Goal: Book appointment/travel/reservation: Register for event/course

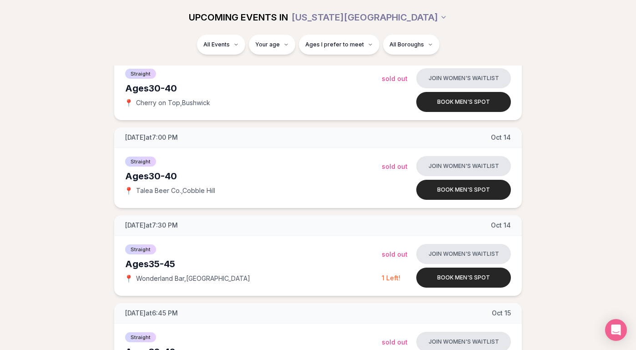
scroll to position [856, 0]
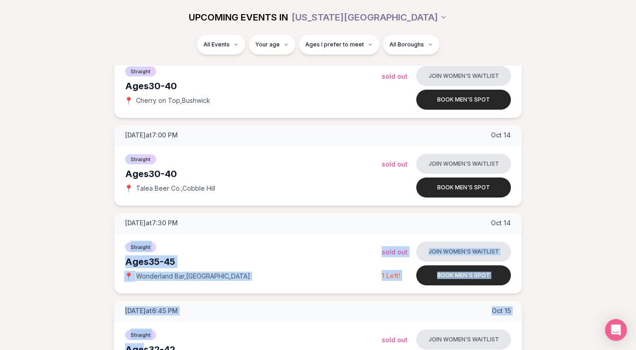
drag, startPoint x: 0, startPoint y: 0, endPoint x: 145, endPoint y: 343, distance: 372.0
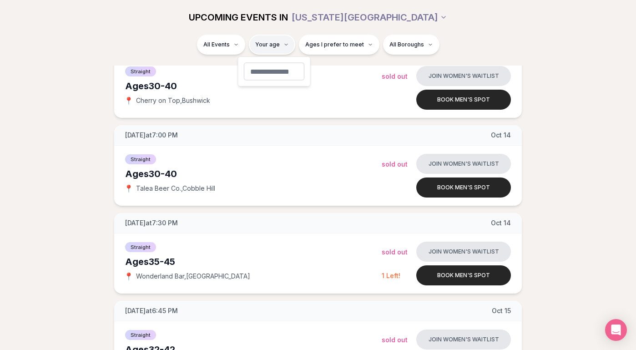
type input "**"
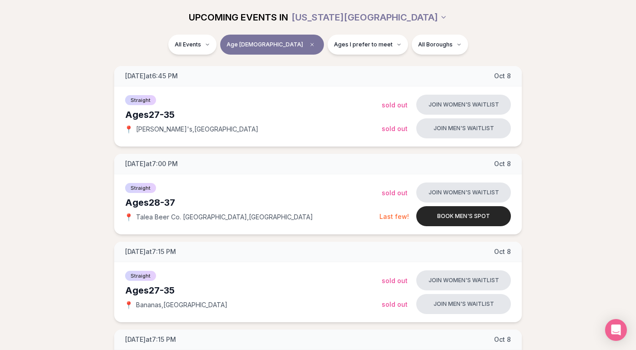
scroll to position [400, 0]
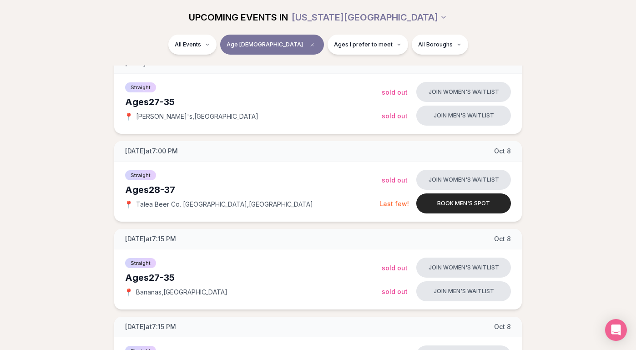
click at [394, 55] on div "All Events Age [DEMOGRAPHIC_DATA] Ages I prefer to meet All Boroughs" at bounding box center [318, 47] width 510 height 24
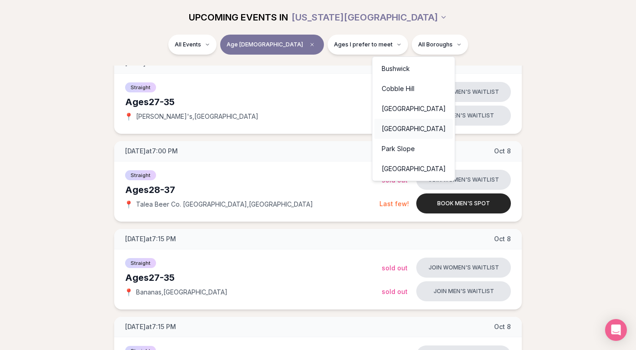
click at [408, 125] on div "[GEOGRAPHIC_DATA]" at bounding box center [414, 129] width 79 height 20
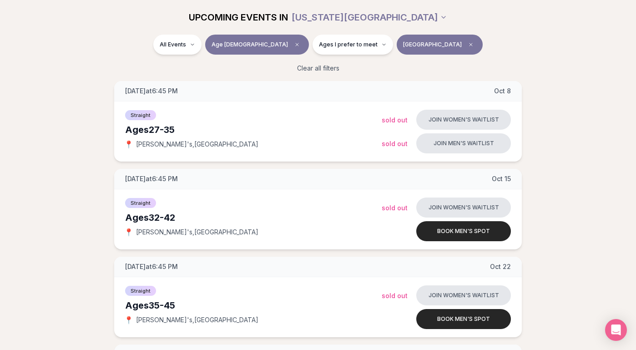
click at [566, 147] on div "[DATE] at 6:45 PM [DATE] Ages [DEMOGRAPHIC_DATA] Straight 📍 [PERSON_NAME]'s , F…" at bounding box center [318, 253] width 607 height 344
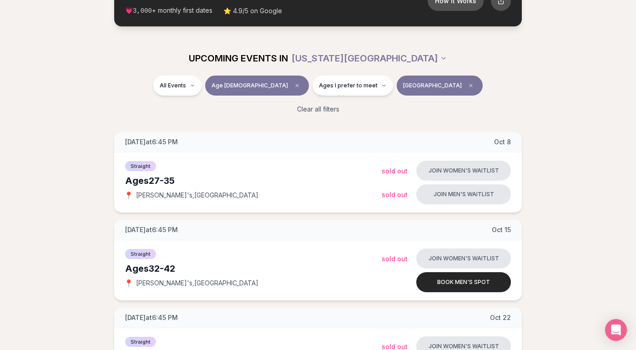
scroll to position [91, 0]
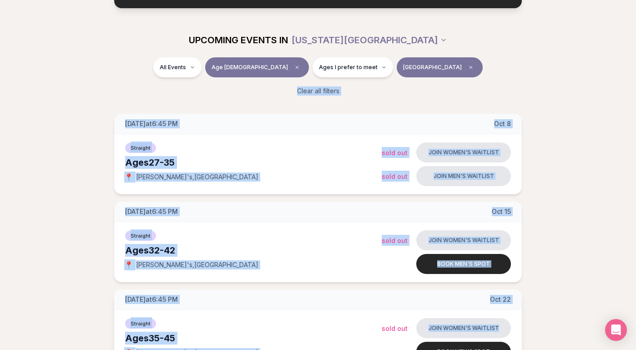
drag, startPoint x: 491, startPoint y: 74, endPoint x: 514, endPoint y: 323, distance: 250.0
click at [514, 323] on section "UPCOMING EVENTS IN [US_STATE][GEOGRAPHIC_DATA] All Events Age [DEMOGRAPHIC_DATA…" at bounding box center [318, 253] width 636 height 461
click at [592, 271] on div "[DATE] at 6:45 PM [DATE] Ages [DEMOGRAPHIC_DATA] Straight 📍 [PERSON_NAME]'s , F…" at bounding box center [318, 286] width 607 height 344
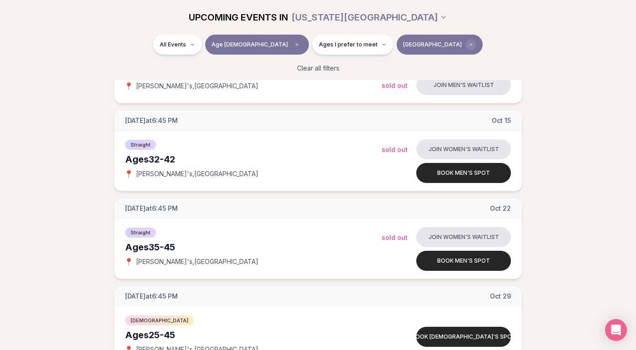
click at [468, 43] on icon "Clear borough filter" at bounding box center [470, 44] width 5 height 5
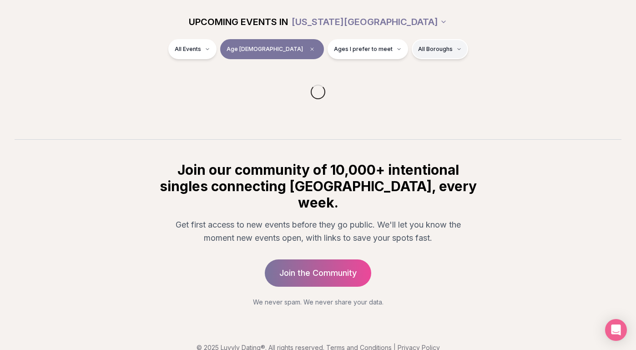
scroll to position [182, 0]
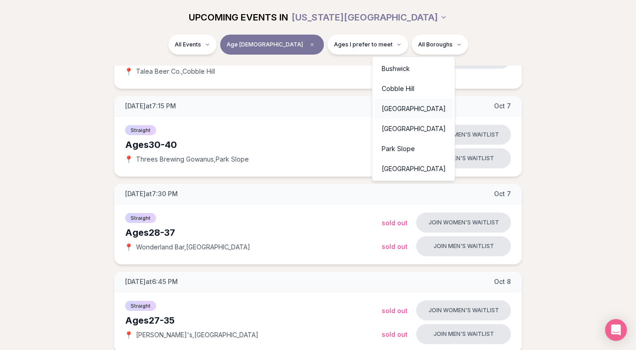
click at [400, 111] on div "[GEOGRAPHIC_DATA]" at bounding box center [414, 109] width 79 height 20
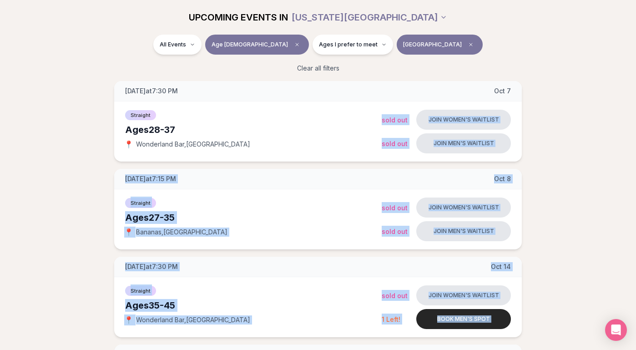
drag, startPoint x: 539, startPoint y: 110, endPoint x: 533, endPoint y: 336, distance: 226.2
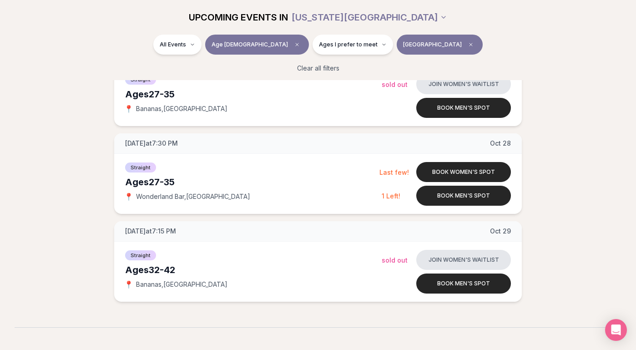
scroll to position [597, 0]
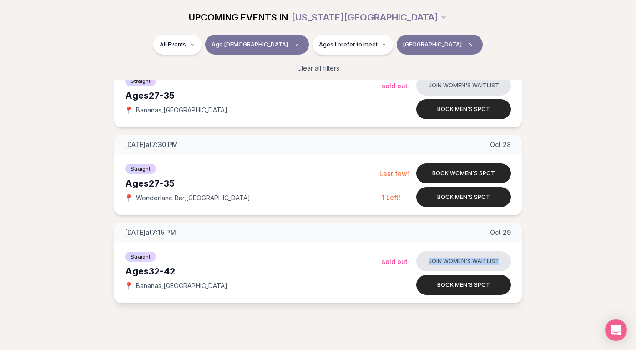
drag, startPoint x: 552, startPoint y: 263, endPoint x: 519, endPoint y: 243, distance: 39.0
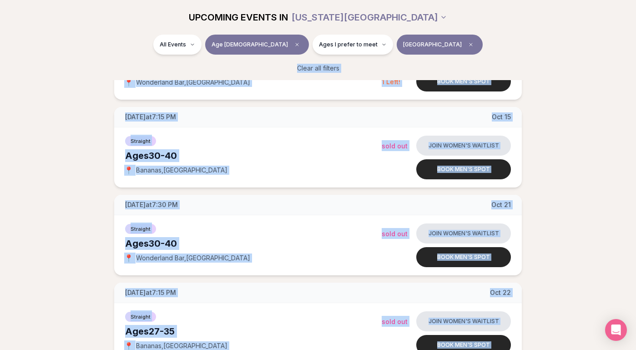
scroll to position [0, 0]
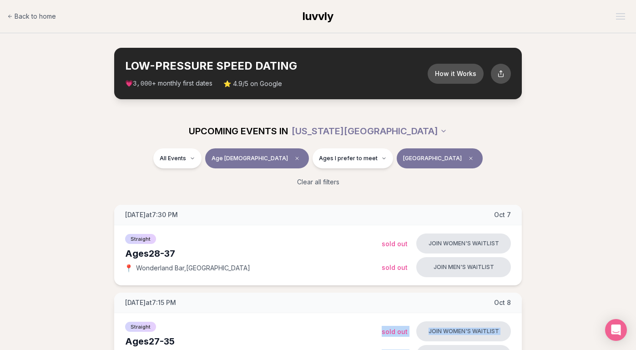
drag, startPoint x: 303, startPoint y: 181, endPoint x: 370, endPoint y: 341, distance: 173.4
drag, startPoint x: 551, startPoint y: 223, endPoint x: 553, endPoint y: 196, distance: 27.0
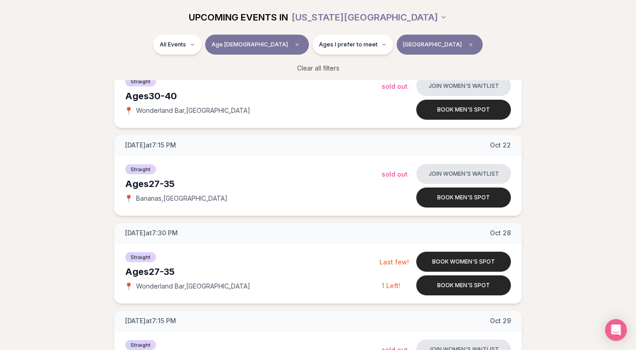
scroll to position [510, 0]
